Goal: Task Accomplishment & Management: Use online tool/utility

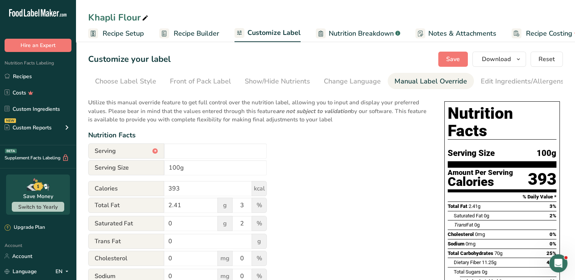
scroll to position [0, 78]
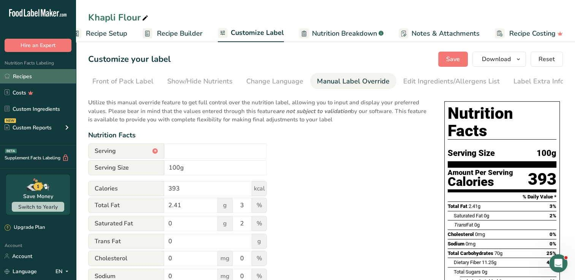
click at [42, 75] on link "Recipes" at bounding box center [38, 76] width 76 height 14
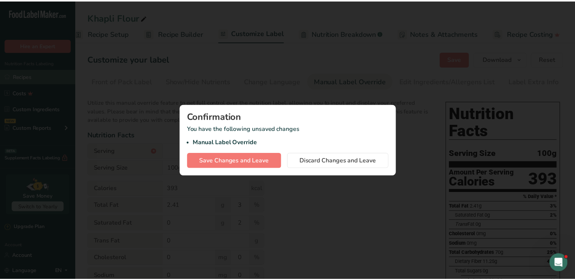
scroll to position [0, 11]
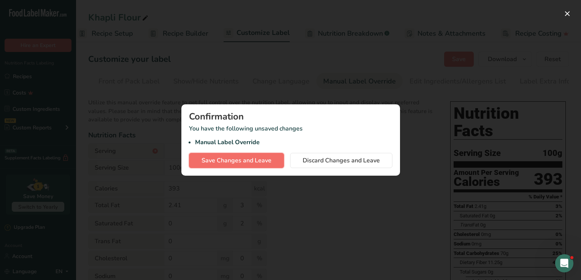
click at [197, 161] on button "Save Changes and Leave" at bounding box center [236, 160] width 95 height 15
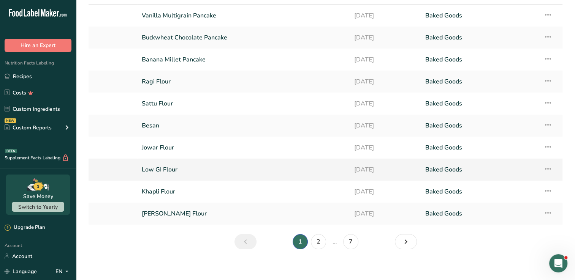
scroll to position [52, 0]
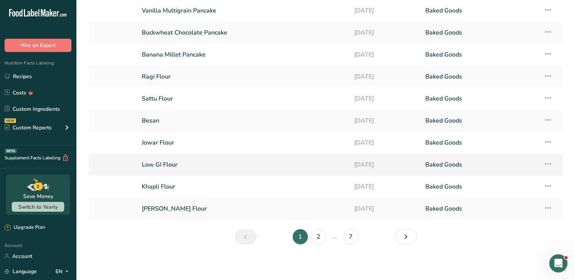
click at [209, 206] on link "[PERSON_NAME] Flour" at bounding box center [243, 209] width 203 height 16
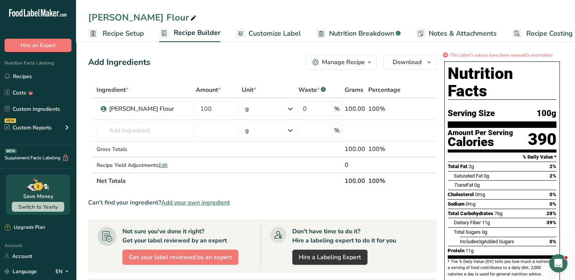
click at [258, 35] on span "Customize Label" at bounding box center [274, 33] width 52 height 10
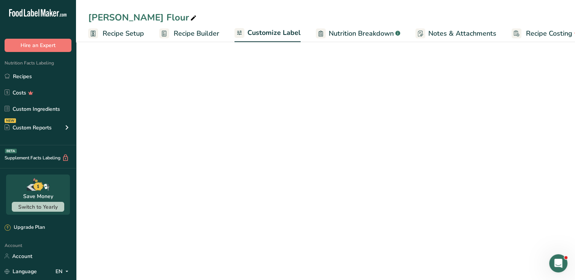
scroll to position [0, 17]
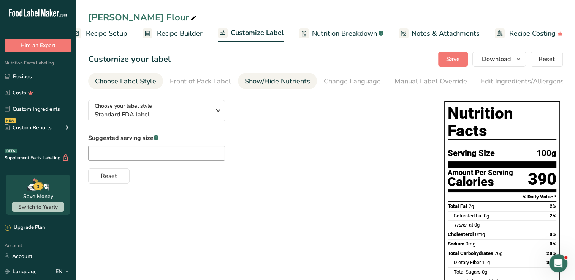
click at [264, 84] on div "Show/Hide Nutrients" at bounding box center [277, 81] width 65 height 10
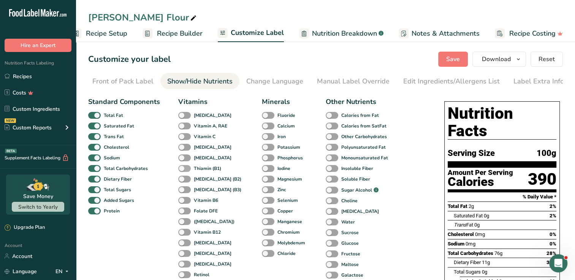
scroll to position [136, 0]
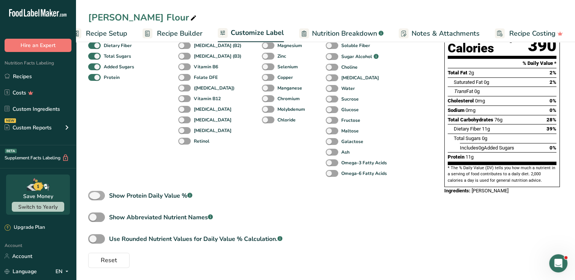
click at [105, 194] on span "Show Protein Daily Value % .a-a{fill:#347362;}.b-a{fill:#fff;}" at bounding box center [148, 195] width 87 height 9
click at [93, 194] on input "Show Protein Daily Value % .a-a{fill:#347362;}.b-a{fill:#fff;}" at bounding box center [90, 195] width 5 height 5
checkbox input "true"
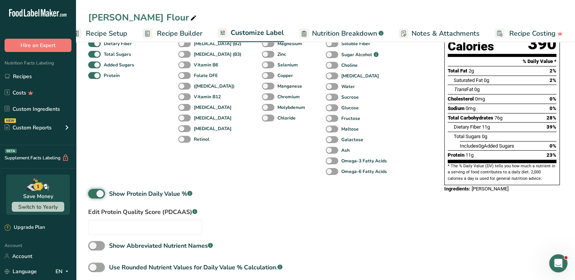
scroll to position [119, 0]
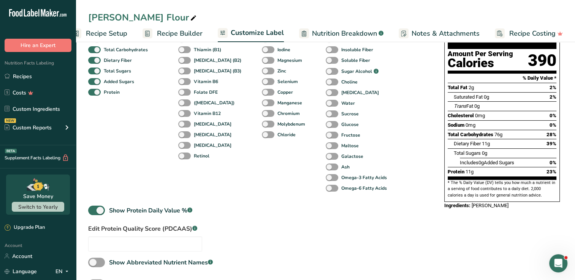
click at [308, 222] on div "Standard Components Total Fat Saturated Fat Trans Fat Cholesterol Sodium Total …" at bounding box center [258, 144] width 341 height 339
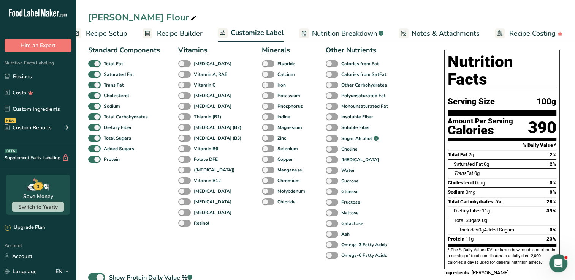
scroll to position [49, 0]
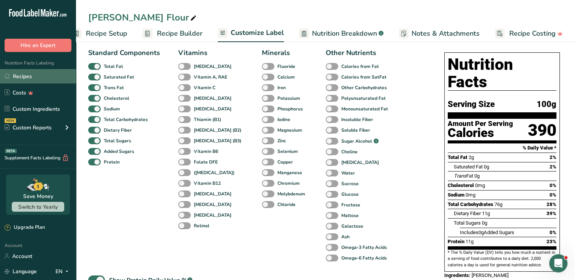
click at [14, 71] on link "Recipes" at bounding box center [38, 76] width 76 height 14
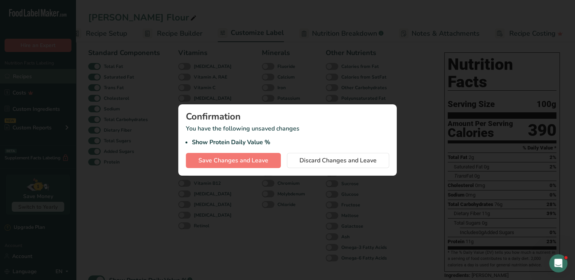
scroll to position [0, 11]
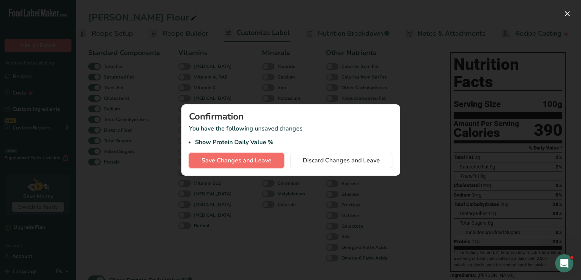
click at [241, 164] on span "Save Changes and Leave" at bounding box center [236, 160] width 70 height 9
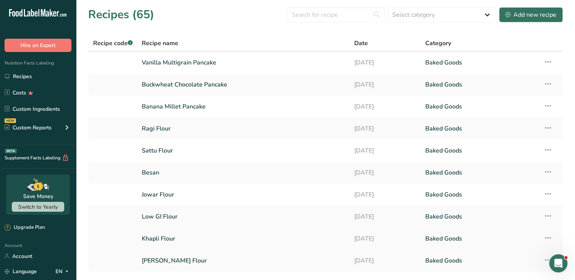
click at [180, 235] on link "Khapli Flour" at bounding box center [243, 239] width 203 height 16
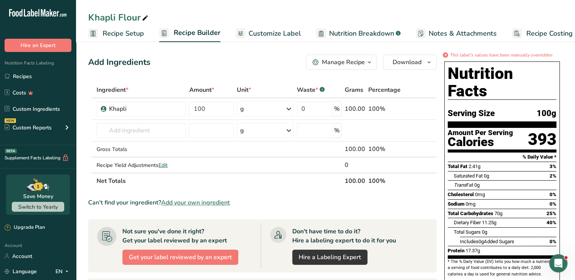
click at [280, 34] on span "Customize Label" at bounding box center [274, 33] width 52 height 10
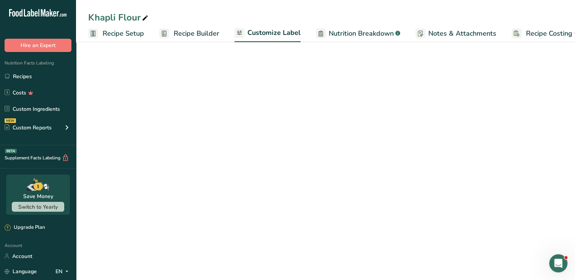
scroll to position [0, 17]
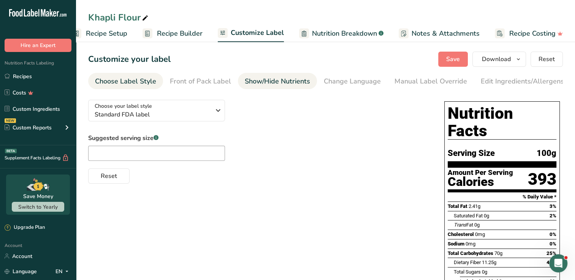
click at [287, 74] on link "Show/Hide Nutrients" at bounding box center [277, 81] width 65 height 17
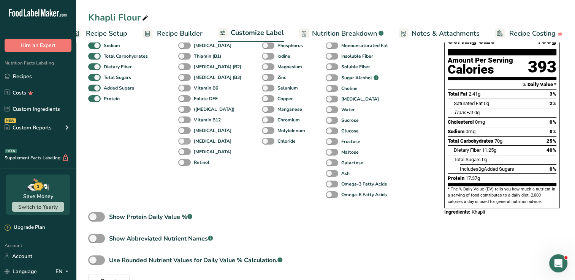
scroll to position [136, 0]
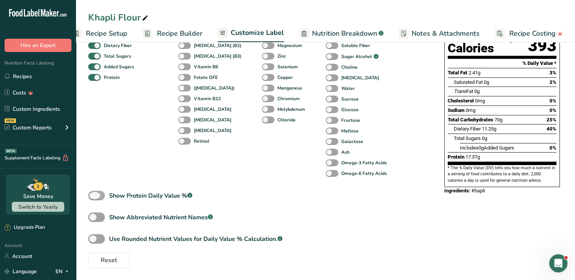
click at [91, 193] on span at bounding box center [96, 195] width 17 height 9
click at [91, 193] on input "Show Protein Daily Value % .a-a{fill:#347362;}.b-a{fill:#fff;}" at bounding box center [90, 195] width 5 height 5
checkbox input "true"
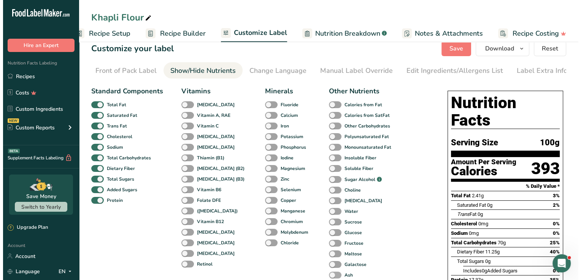
scroll to position [0, 0]
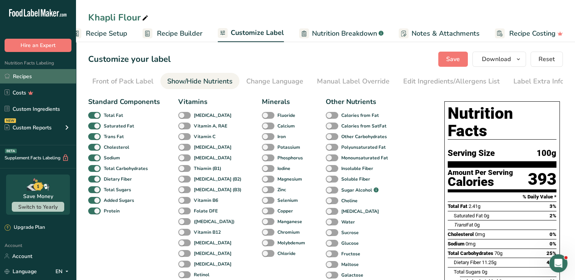
click at [23, 83] on link "Recipes" at bounding box center [38, 76] width 76 height 14
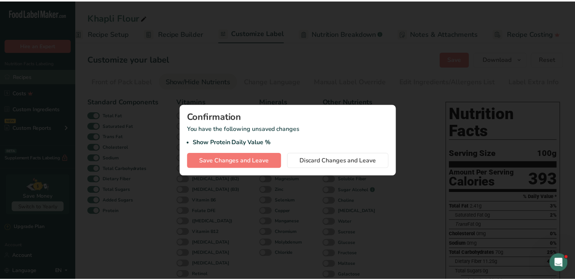
scroll to position [0, 11]
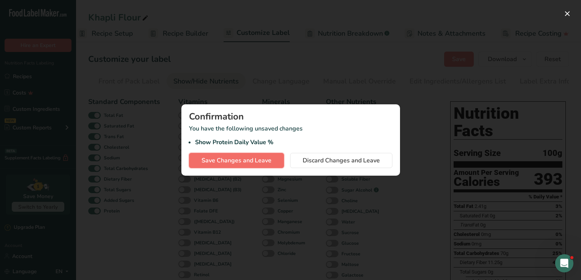
click at [242, 157] on span "Save Changes and Leave" at bounding box center [236, 160] width 70 height 9
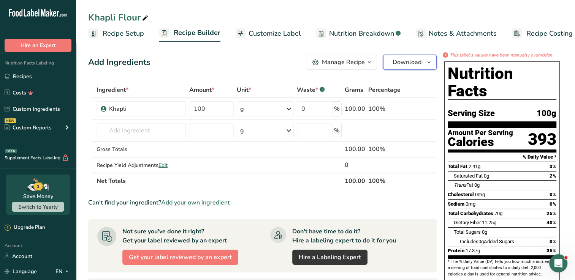
click at [395, 67] on button "Download" at bounding box center [410, 62] width 54 height 15
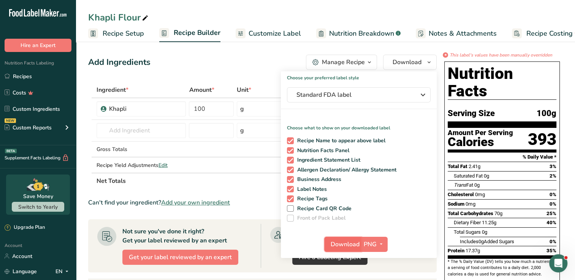
click at [343, 247] on span "Download" at bounding box center [345, 244] width 29 height 9
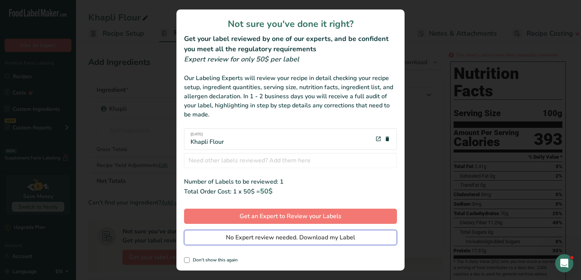
click at [324, 235] on span "No Expert review needed. Download my Label" at bounding box center [290, 237] width 129 height 9
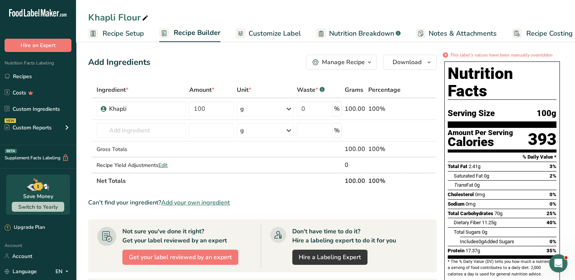
click at [466, 5] on div "Khapli Flour Recipe Setup Recipe Builder Customize Label Nutrition Breakdown .a…" at bounding box center [325, 21] width 499 height 42
click at [18, 76] on link "Recipes" at bounding box center [38, 76] width 76 height 14
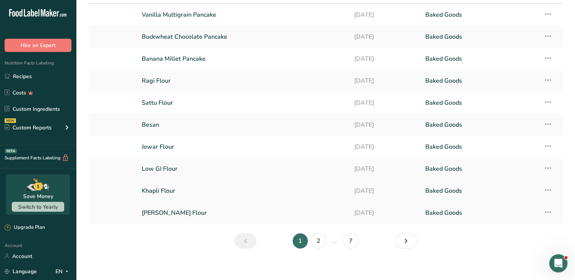
scroll to position [52, 0]
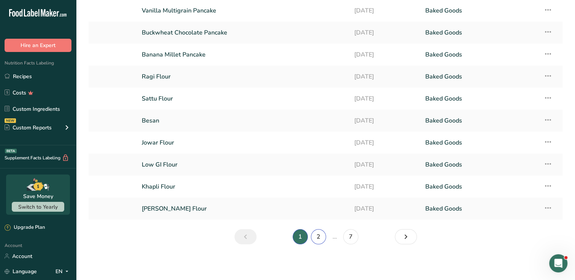
click at [323, 235] on link "2" at bounding box center [318, 236] width 15 height 15
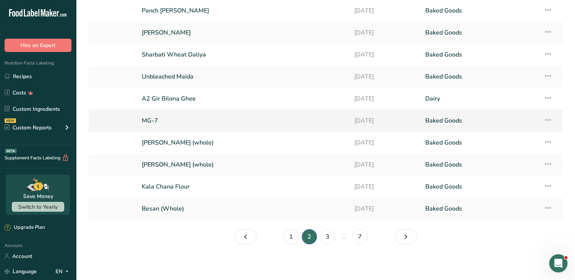
click at [222, 116] on link "MG-7" at bounding box center [243, 121] width 203 height 16
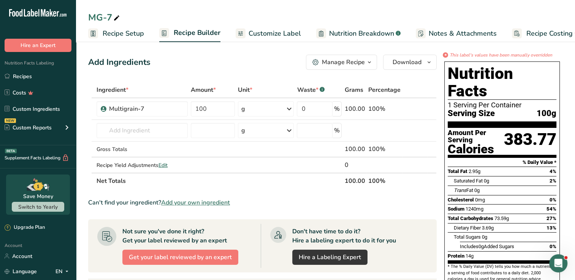
click at [245, 34] on link "Customize Label" at bounding box center [268, 33] width 65 height 17
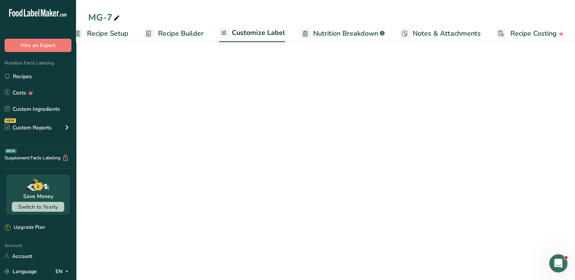
scroll to position [0, 17]
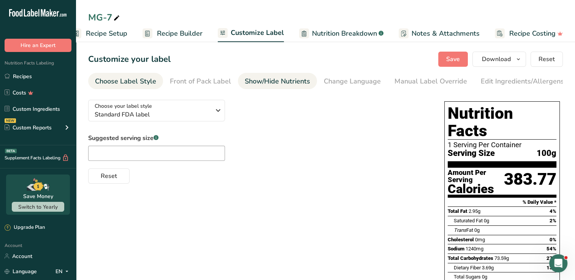
click at [251, 85] on div "Show/Hide Nutrients" at bounding box center [277, 81] width 65 height 10
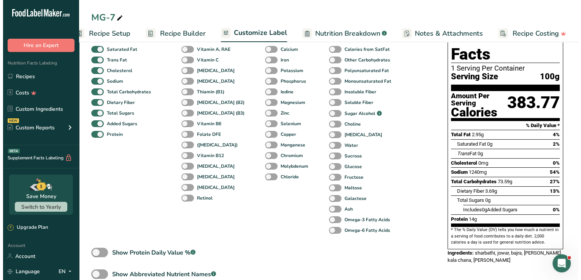
scroll to position [79, 0]
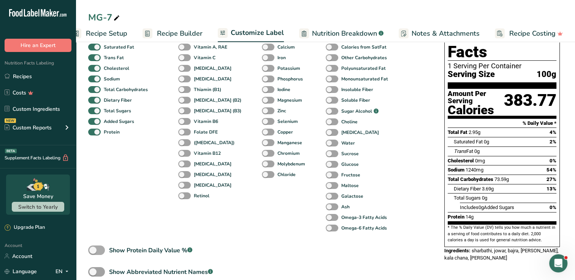
click at [98, 252] on span at bounding box center [96, 250] width 17 height 9
click at [93, 252] on input "Show Protein Daily Value % .a-a{fill:#347362;}.b-a{fill:#fff;}" at bounding box center [90, 250] width 5 height 5
checkbox input "true"
click at [163, 30] on span "Recipe Builder" at bounding box center [180, 33] width 46 height 10
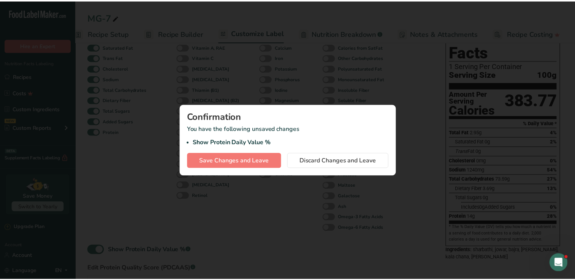
scroll to position [0, 11]
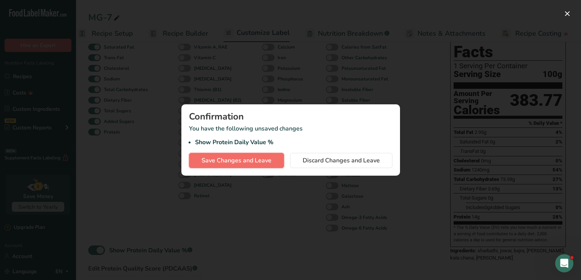
click at [214, 158] on span "Save Changes and Leave" at bounding box center [236, 160] width 70 height 9
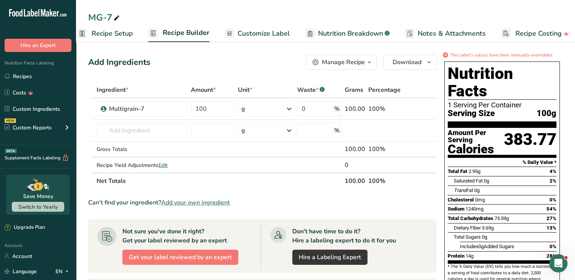
click at [252, 32] on span "Customize Label" at bounding box center [263, 33] width 52 height 10
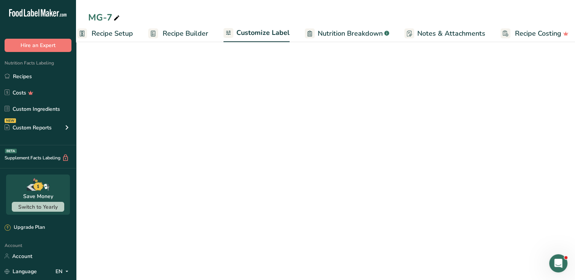
scroll to position [0, 17]
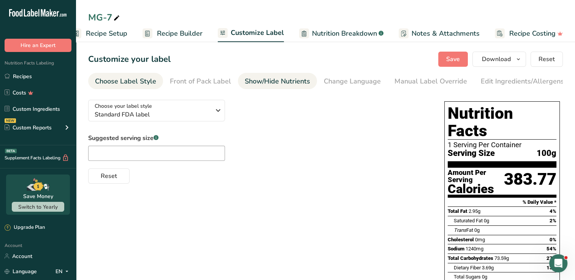
click at [310, 81] on li "Show/Hide Nutrients" at bounding box center [277, 81] width 79 height 16
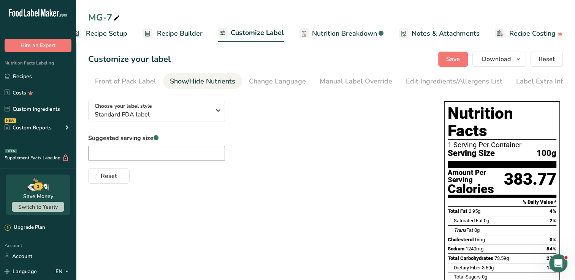
scroll to position [0, 78]
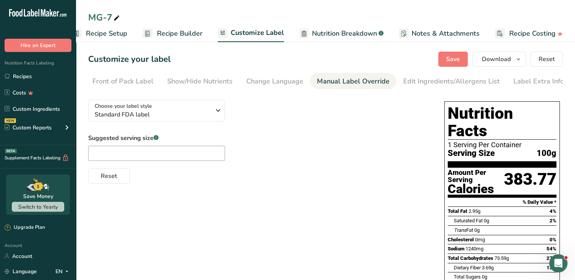
click at [366, 86] on div "Manual Label Override" at bounding box center [353, 81] width 73 height 10
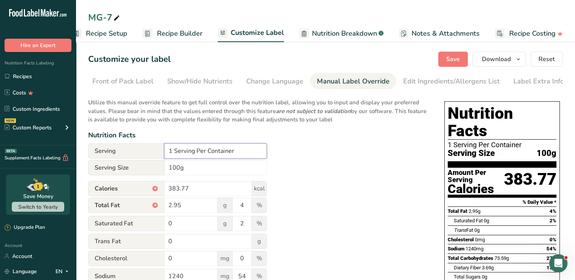
click at [229, 146] on input "1 Serving Per Container" at bounding box center [215, 151] width 103 height 15
paste input "‎"
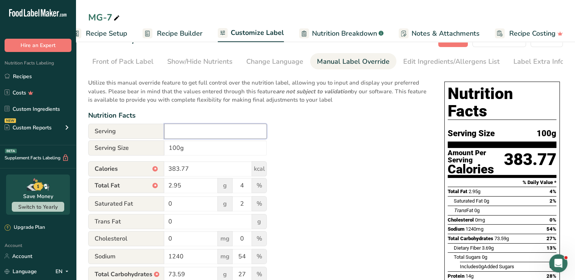
scroll to position [40, 0]
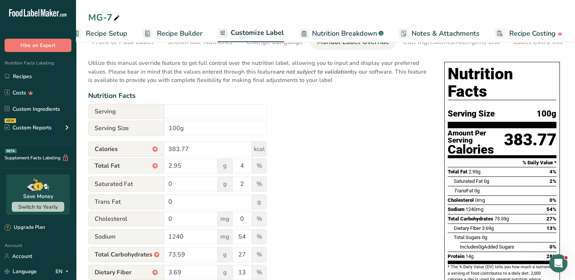
click at [308, 150] on div "Utilize this manual override feature to get full control over the nutrition lab…" at bounding box center [258, 202] width 341 height 297
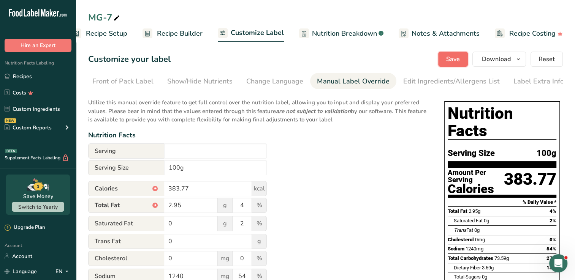
click at [441, 53] on button "Save" at bounding box center [453, 59] width 30 height 15
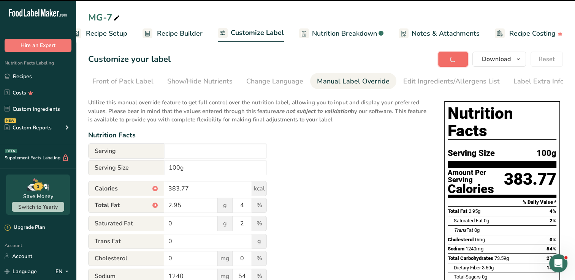
type input "‎"
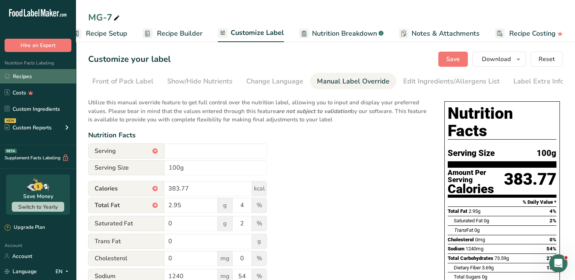
click at [7, 75] on icon at bounding box center [7, 76] width 5 height 6
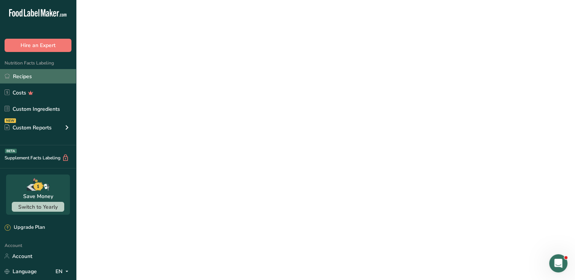
click at [7, 75] on icon at bounding box center [7, 76] width 5 height 6
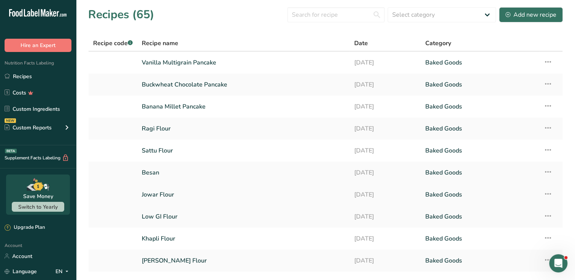
click at [176, 193] on link "Jowar Flour" at bounding box center [243, 195] width 203 height 16
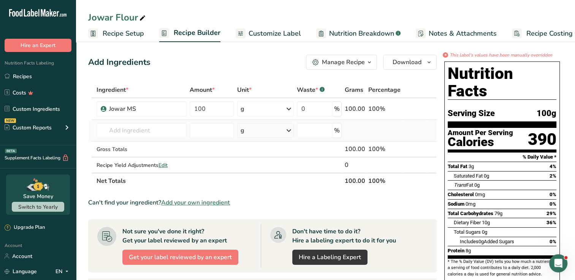
scroll to position [11, 0]
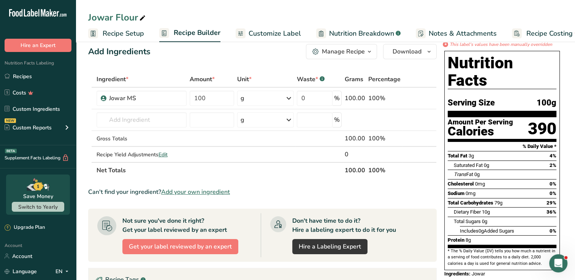
click at [261, 33] on span "Customize Label" at bounding box center [274, 33] width 52 height 10
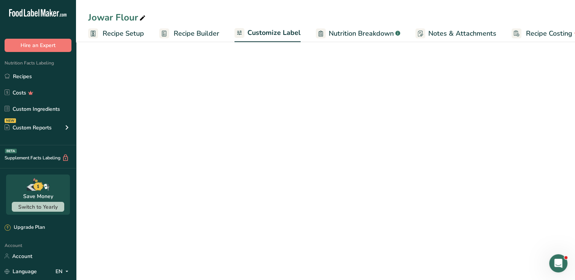
scroll to position [0, 17]
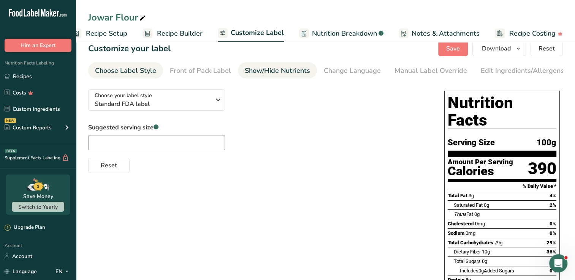
click at [250, 67] on div "Show/Hide Nutrients" at bounding box center [277, 71] width 65 height 10
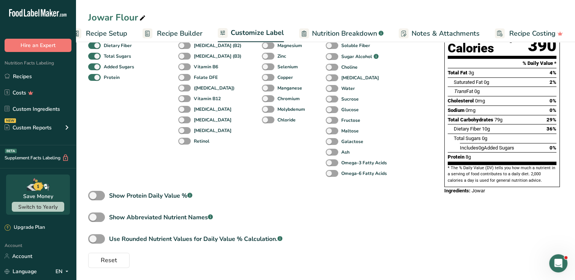
scroll to position [136, 0]
click at [101, 197] on span at bounding box center [96, 195] width 17 height 9
click at [93, 197] on input "Show Protein Daily Value % .a-a{fill:#347362;}.b-a{fill:#fff;}" at bounding box center [90, 195] width 5 height 5
checkbox input "true"
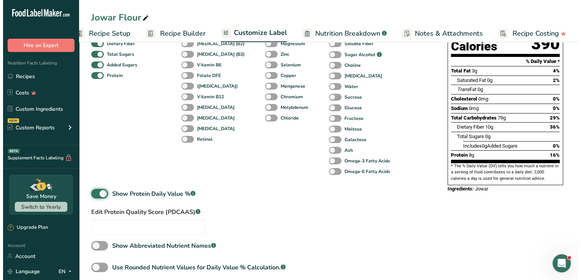
scroll to position [0, 0]
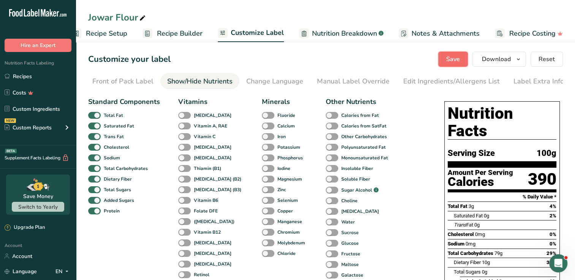
click at [454, 60] on span "Save" at bounding box center [453, 59] width 14 height 9
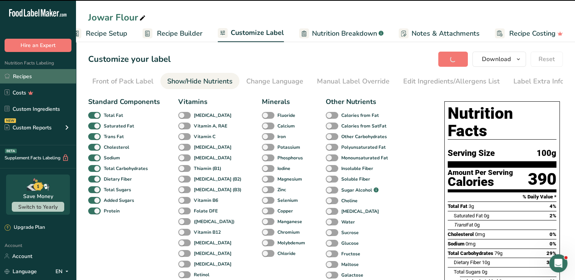
click at [31, 82] on link "Recipes" at bounding box center [38, 76] width 76 height 14
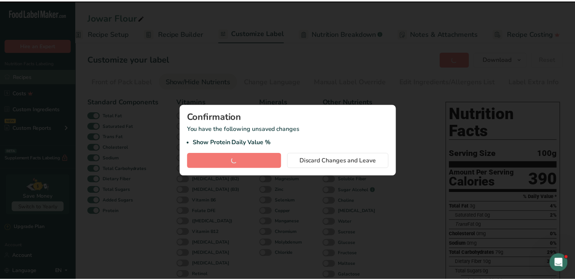
scroll to position [0, 11]
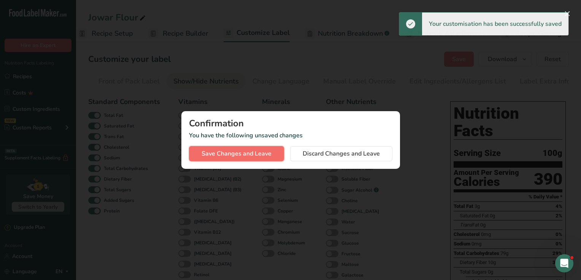
click at [214, 151] on span "Save Changes and Leave" at bounding box center [236, 153] width 70 height 9
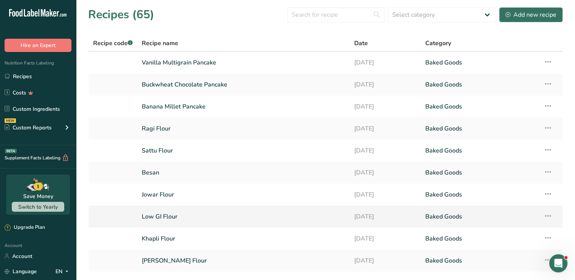
click at [152, 215] on link "Low GI Flour" at bounding box center [243, 217] width 203 height 16
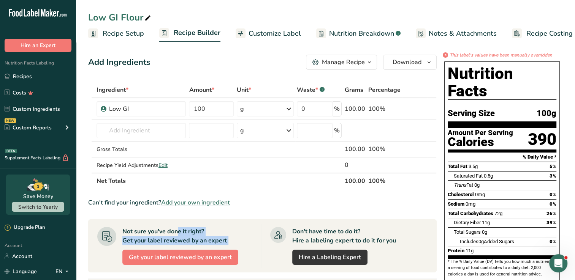
click at [152, 271] on section "Ingredient * Amount * Unit * Waste * .a-a{fill:#347362;}.b-a{fill:#fff;} Grams …" at bounding box center [262, 268] width 348 height 372
click at [280, 35] on span "Customize Label" at bounding box center [274, 33] width 52 height 10
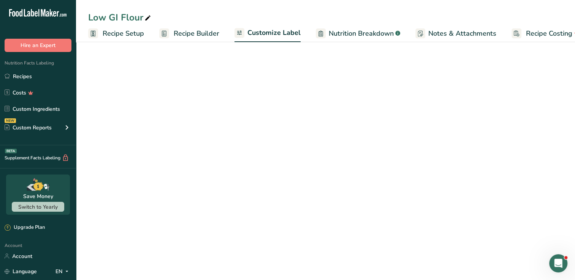
scroll to position [0, 17]
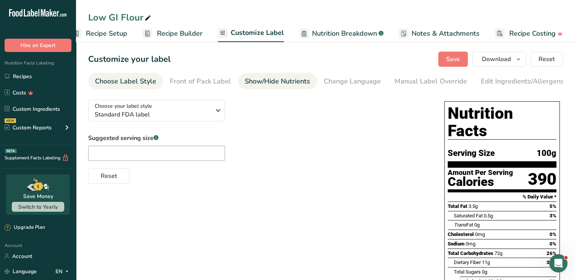
click at [283, 76] on div "Show/Hide Nutrients" at bounding box center [277, 81] width 65 height 10
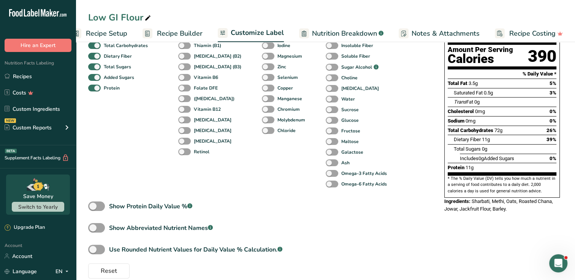
scroll to position [123, 0]
click at [98, 211] on span at bounding box center [96, 206] width 17 height 9
click at [93, 209] on input "Show Protein Daily Value % .a-a{fill:#347362;}.b-a{fill:#fff;}" at bounding box center [90, 206] width 5 height 5
checkbox input "true"
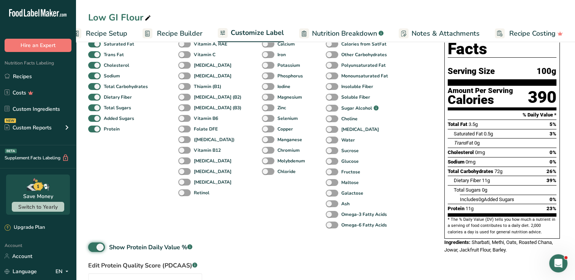
scroll to position [79, 0]
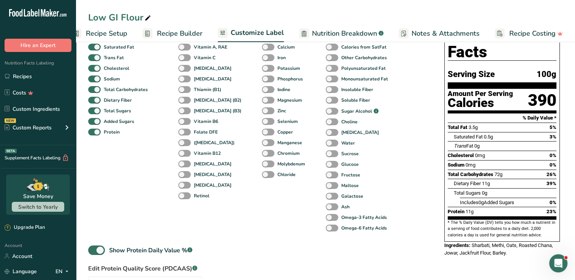
drag, startPoint x: 204, startPoint y: 203, endPoint x: 212, endPoint y: 209, distance: 10.4
click at [204, 203] on div "Vitamins [MEDICAL_DATA] Vitamin A, RAE Vitamin C [MEDICAL_DATA] [MEDICAL_DATA] …" at bounding box center [210, 126] width 65 height 216
drag, startPoint x: 212, startPoint y: 209, endPoint x: 220, endPoint y: 215, distance: 9.7
click at [220, 215] on div "Vitamins [MEDICAL_DATA] Vitamin A, RAE Vitamin C [MEDICAL_DATA] [MEDICAL_DATA] …" at bounding box center [210, 126] width 65 height 216
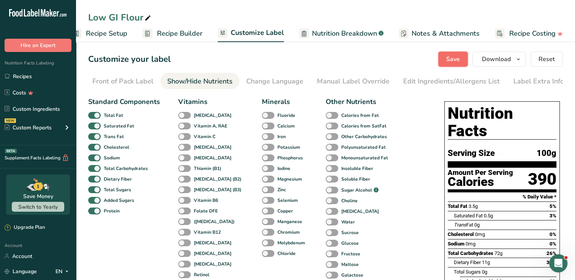
drag, startPoint x: 220, startPoint y: 215, endPoint x: 465, endPoint y: 57, distance: 291.6
click at [465, 57] on button "Save" at bounding box center [453, 59] width 30 height 15
click at [22, 74] on link "Recipes" at bounding box center [38, 76] width 76 height 14
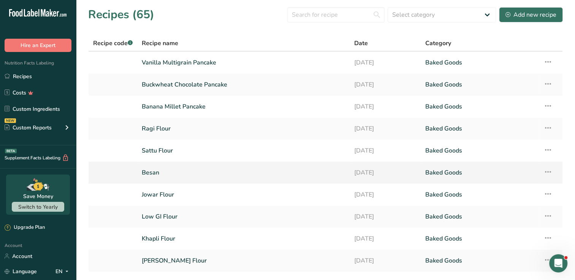
click at [248, 179] on link "Besan" at bounding box center [243, 173] width 203 height 16
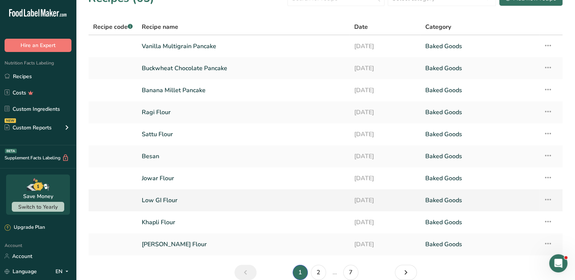
scroll to position [18, 0]
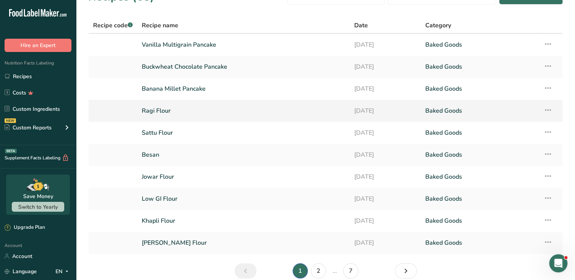
click at [176, 111] on link "Ragi Flour" at bounding box center [243, 111] width 203 height 16
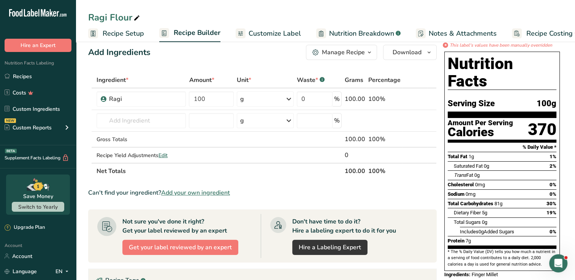
scroll to position [27, 0]
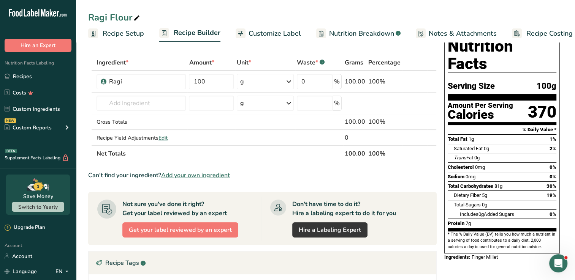
click at [490, 183] on div "Total Carbohydrates 81g" at bounding box center [475, 187] width 55 height 8
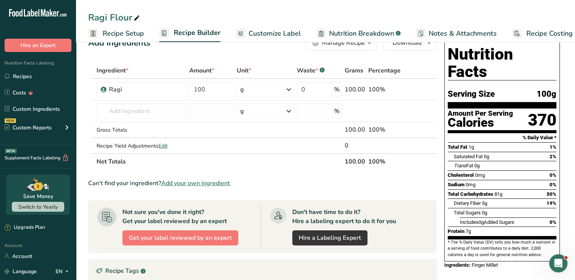
scroll to position [0, 0]
